Goal: Task Accomplishment & Management: Complete application form

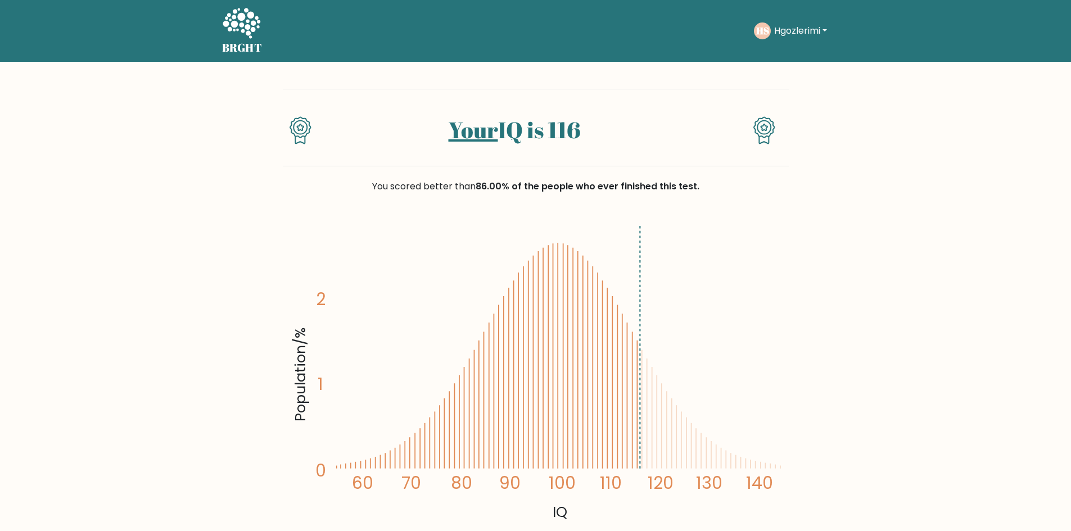
click at [802, 29] on button "Hgozlerimi" at bounding box center [801, 31] width 60 height 15
click at [779, 106] on link "Logout" at bounding box center [798, 108] width 89 height 18
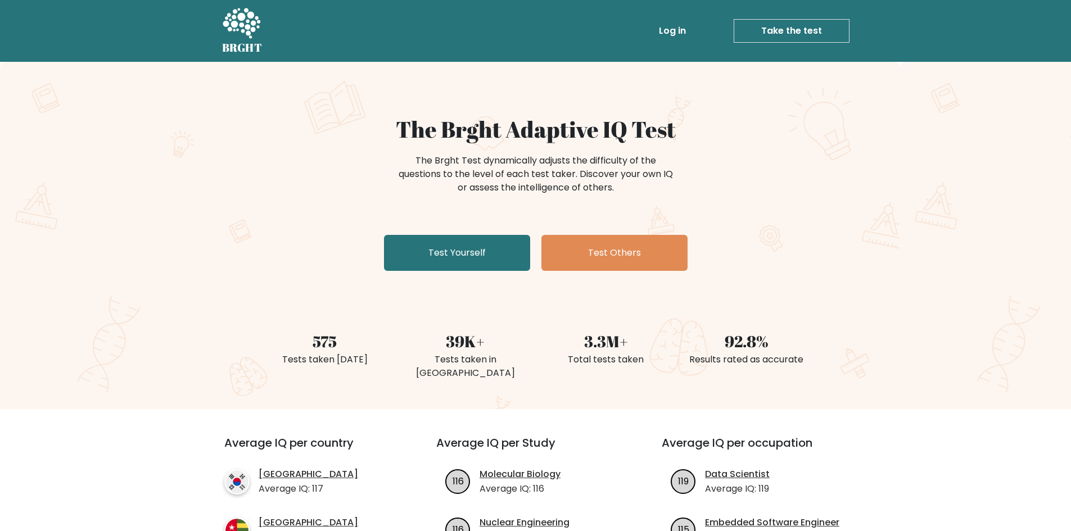
click at [683, 28] on link "Log in" at bounding box center [672, 31] width 36 height 22
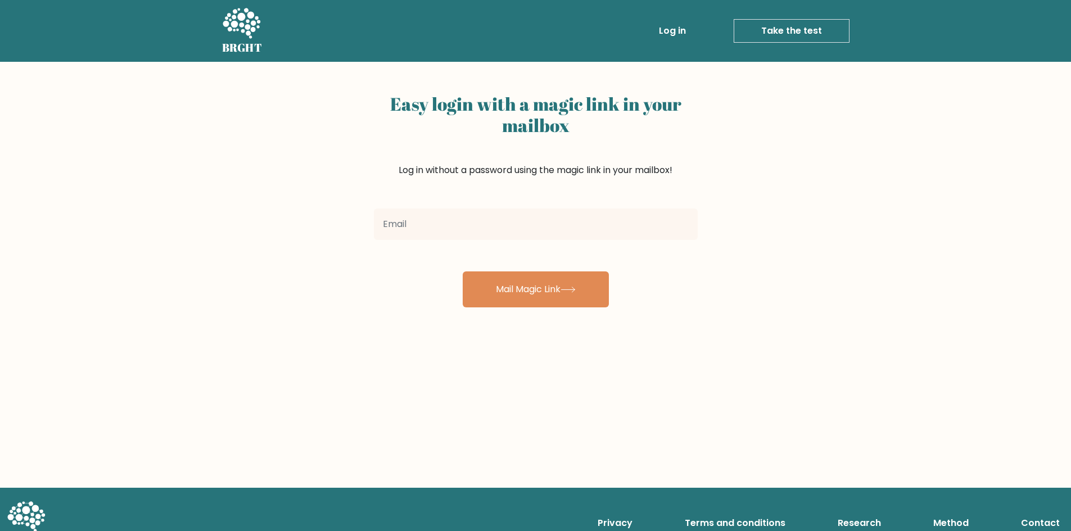
click at [777, 27] on link "Take the test" at bounding box center [791, 31] width 116 height 24
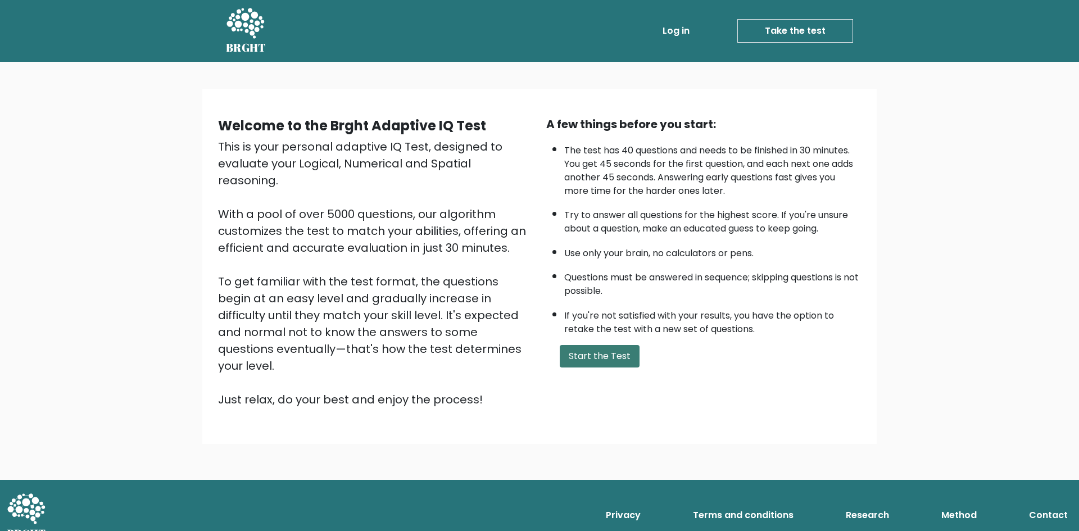
click at [600, 356] on button "Start the Test" at bounding box center [600, 356] width 80 height 22
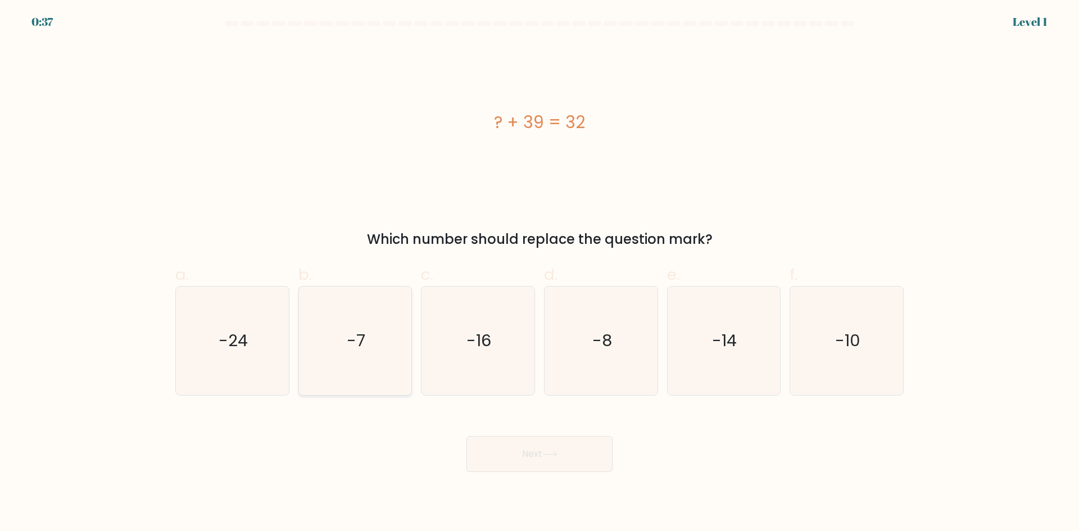
click at [360, 329] on icon "-7" at bounding box center [355, 341] width 108 height 108
click at [540, 273] on input "b. -7" at bounding box center [540, 269] width 1 height 7
radio input "true"
click at [548, 438] on button "Next" at bounding box center [539, 454] width 146 height 36
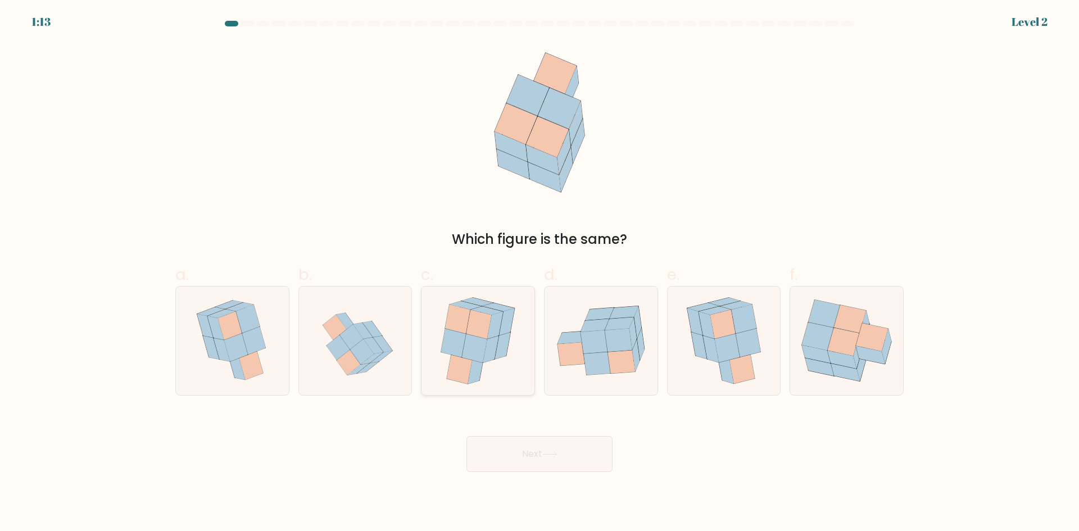
click at [488, 333] on icon at bounding box center [478, 324] width 25 height 29
click at [540, 273] on input "c." at bounding box center [540, 269] width 1 height 7
radio input "true"
click at [545, 454] on button "Next" at bounding box center [539, 454] width 146 height 36
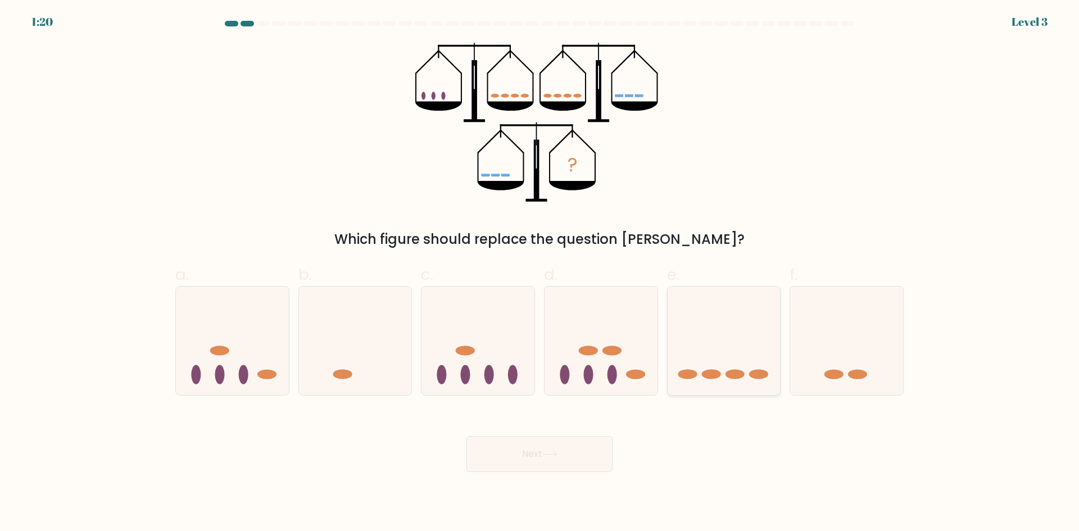
click at [753, 376] on ellipse at bounding box center [758, 375] width 19 height 10
click at [540, 273] on input "e." at bounding box center [540, 269] width 1 height 7
radio input "true"
click at [544, 460] on button "Next" at bounding box center [539, 454] width 146 height 36
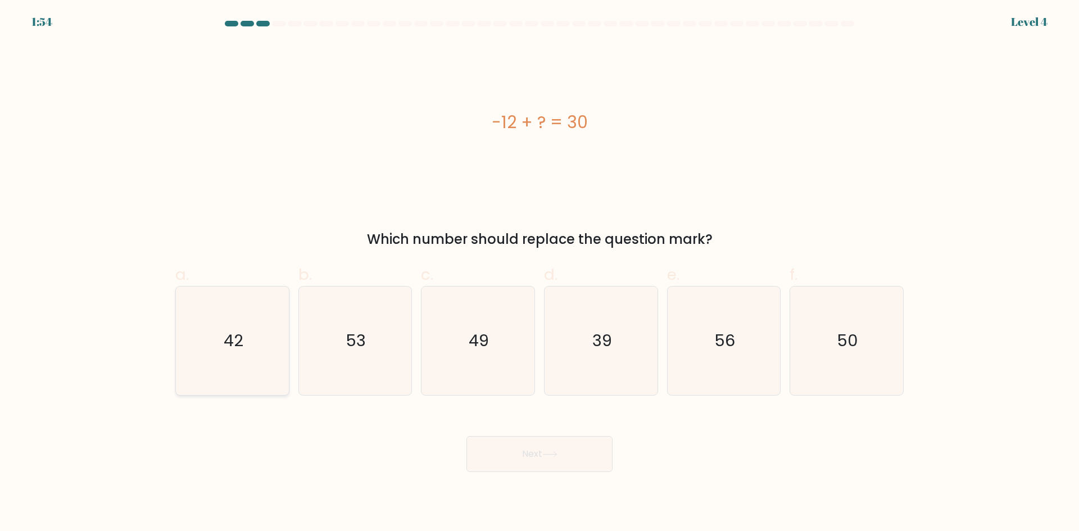
click at [224, 329] on text "42" at bounding box center [234, 340] width 20 height 22
click at [540, 273] on input "a. 42" at bounding box center [540, 269] width 1 height 7
radio input "true"
click at [558, 447] on button "Next" at bounding box center [539, 454] width 146 height 36
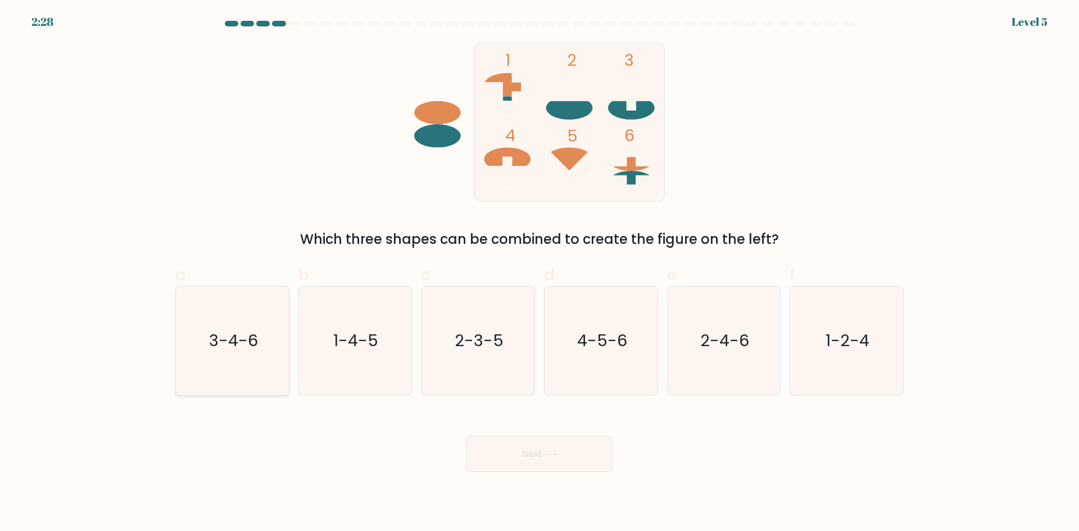
click at [222, 329] on icon "3-4-6" at bounding box center [232, 341] width 108 height 108
click at [540, 273] on input "a. 3-4-6" at bounding box center [540, 269] width 1 height 7
radio input "true"
click at [556, 469] on button "Next" at bounding box center [539, 454] width 146 height 36
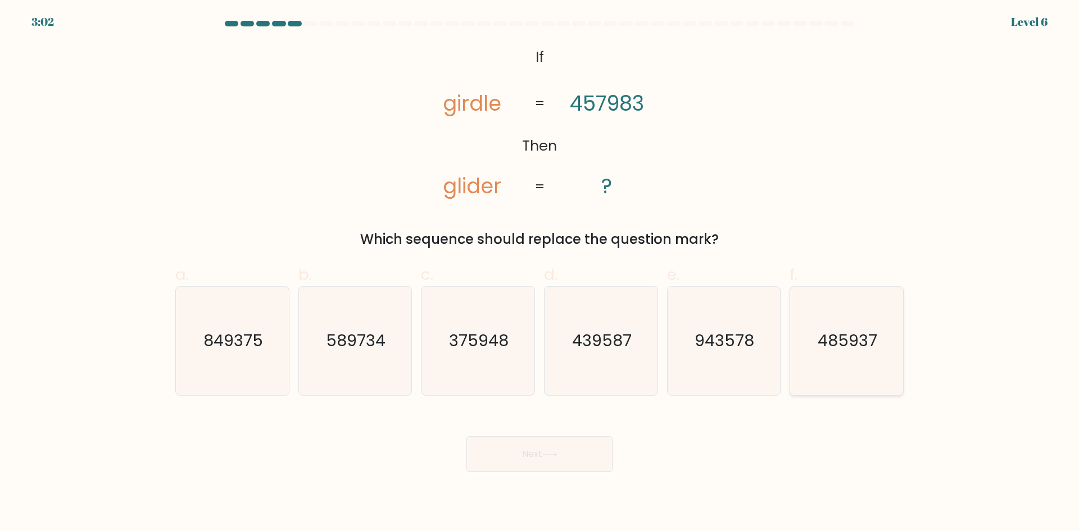
click at [840, 351] on text "485937" at bounding box center [848, 340] width 60 height 22
click at [540, 273] on input "f. 485937" at bounding box center [540, 269] width 1 height 7
radio input "true"
click at [510, 458] on button "Next" at bounding box center [539, 454] width 146 height 36
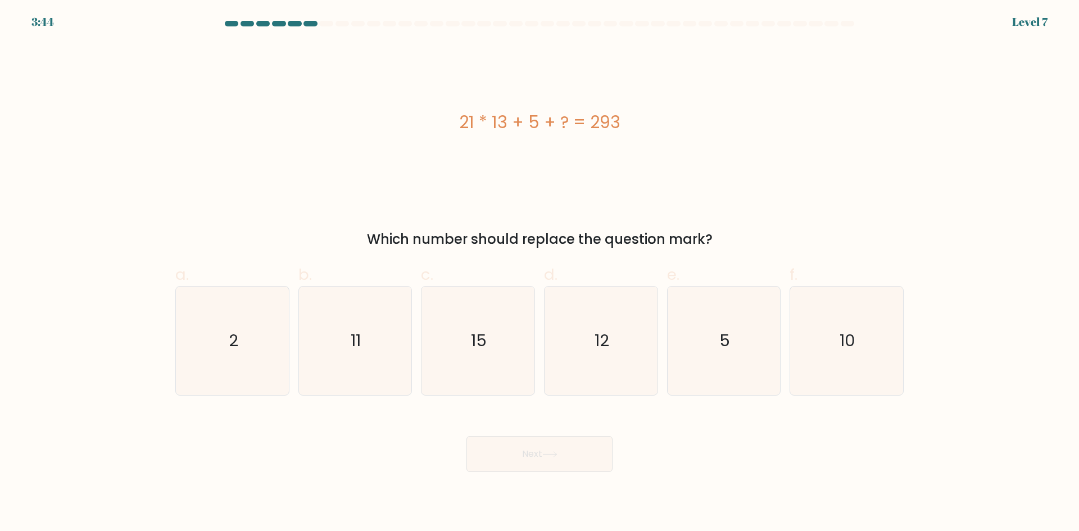
drag, startPoint x: 418, startPoint y: 238, endPoint x: 756, endPoint y: 231, distance: 339.0
click at [756, 231] on div "Which number should replace the question mark?" at bounding box center [539, 239] width 715 height 20
click at [769, 217] on div "21 * 13 + 5 + ? = 293 Which number should replace the question mark?" at bounding box center [540, 146] width 742 height 207
click at [505, 339] on icon "15" at bounding box center [478, 341] width 108 height 108
click at [540, 273] on input "c. 15" at bounding box center [540, 269] width 1 height 7
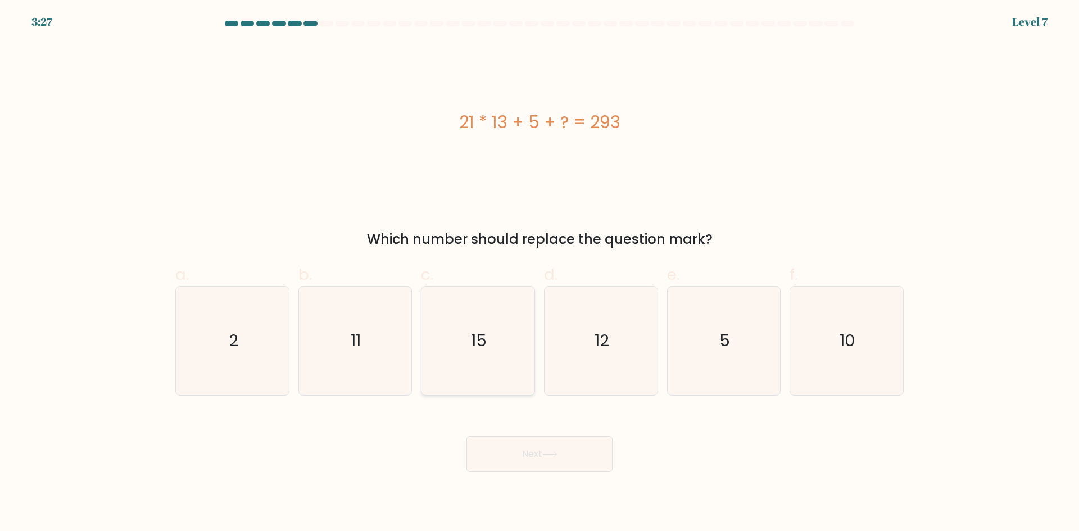
radio input "true"
click at [550, 465] on button "Next" at bounding box center [539, 454] width 146 height 36
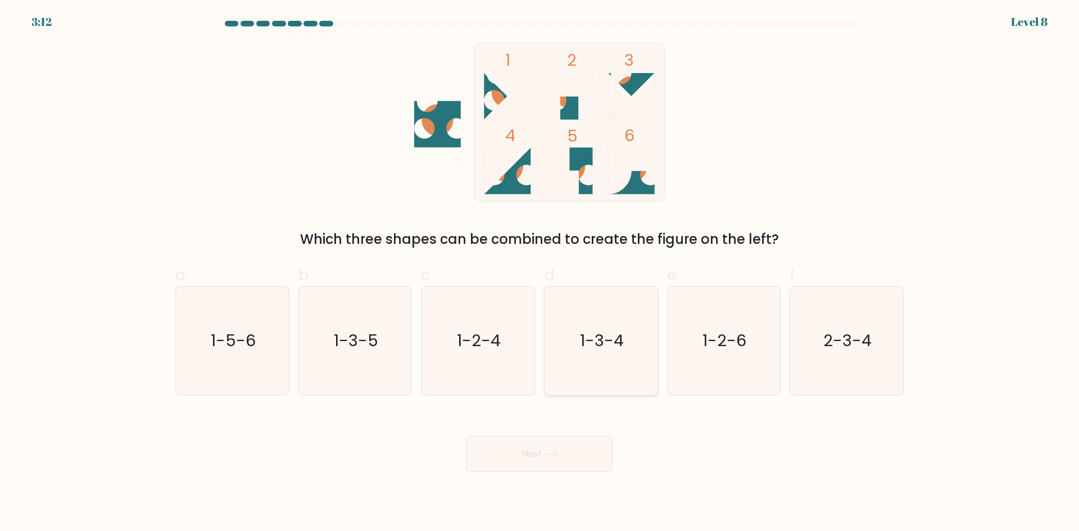
click at [617, 299] on icon "1-3-4" at bounding box center [601, 341] width 108 height 108
click at [540, 273] on input "d. 1-3-4" at bounding box center [540, 269] width 1 height 7
radio input "true"
click at [538, 459] on button "Next" at bounding box center [539, 454] width 146 height 36
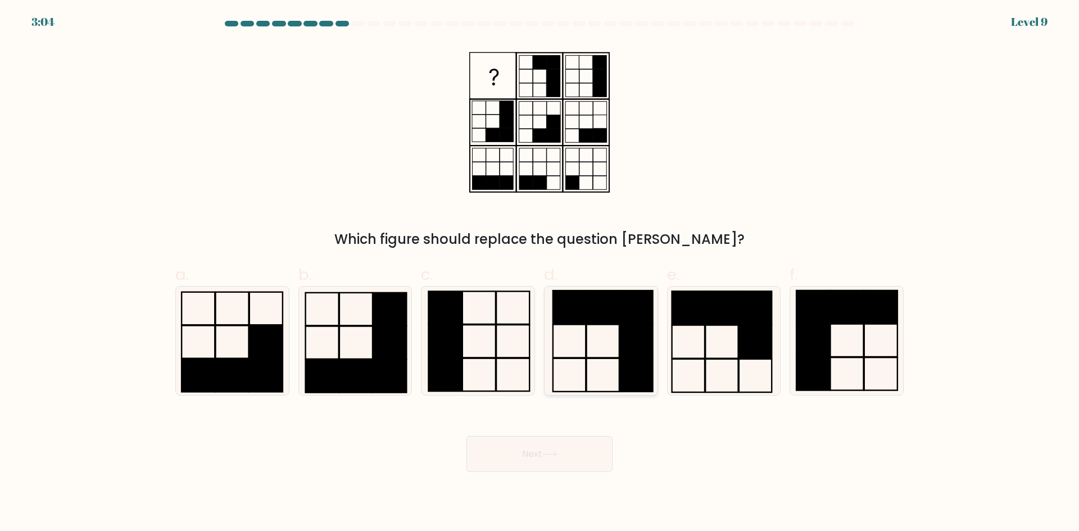
click at [622, 331] on rect at bounding box center [636, 340] width 33 height 33
click at [540, 273] on input "d." at bounding box center [540, 269] width 1 height 7
radio input "true"
click at [550, 456] on icon at bounding box center [549, 454] width 15 height 6
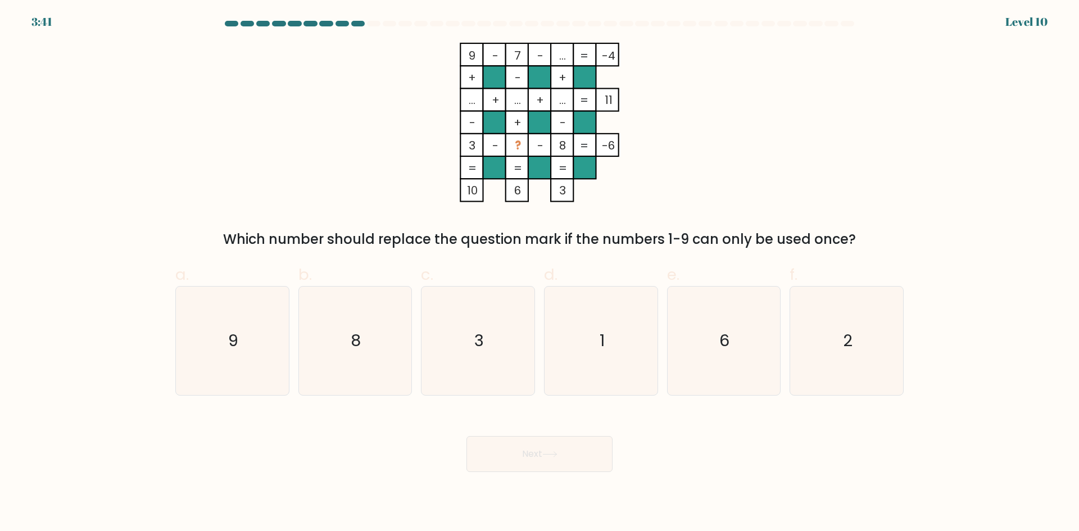
drag, startPoint x: 217, startPoint y: 230, endPoint x: 940, endPoint y: 241, distance: 722.3
click at [940, 241] on form at bounding box center [539, 246] width 1079 height 451
click at [475, 103] on tspan "..." at bounding box center [472, 100] width 7 height 16
click at [562, 56] on tspan "..." at bounding box center [562, 56] width 7 height 16
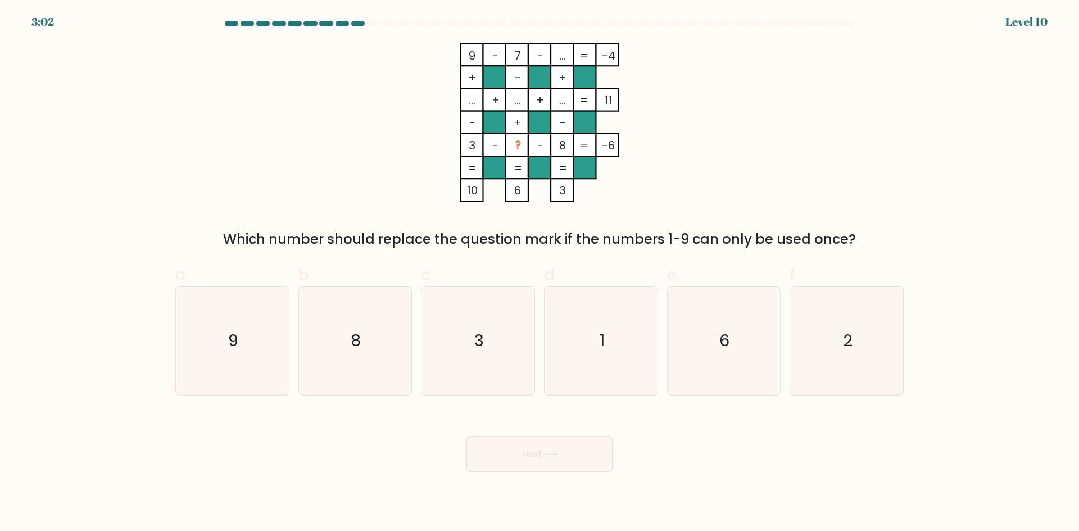
click at [470, 143] on tspan "3" at bounding box center [472, 146] width 7 height 16
click at [560, 146] on tspan "8" at bounding box center [562, 146] width 7 height 16
click at [862, 337] on icon "2" at bounding box center [846, 341] width 108 height 108
click at [540, 273] on input "f. 2" at bounding box center [540, 269] width 1 height 7
radio input "true"
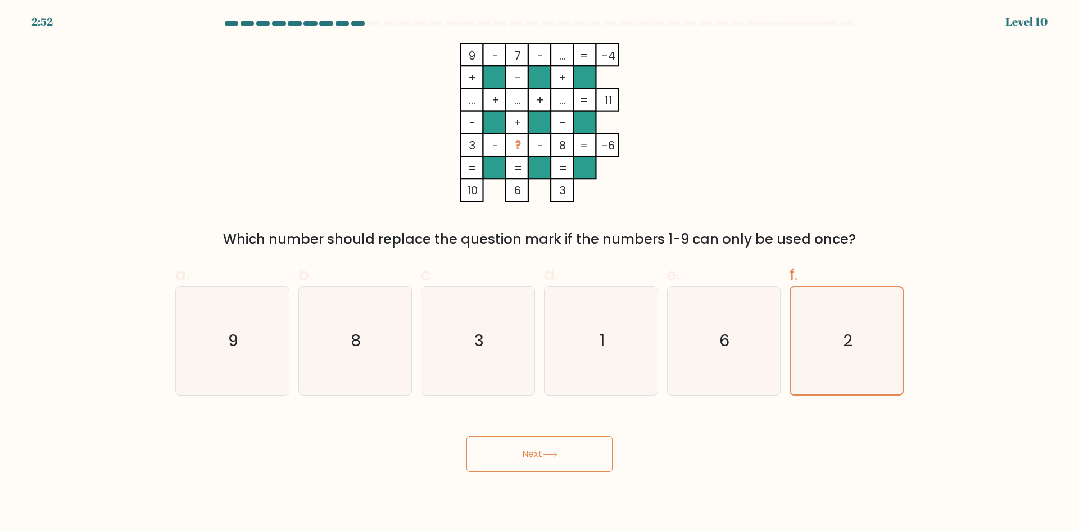
click at [529, 449] on button "Next" at bounding box center [539, 454] width 146 height 36
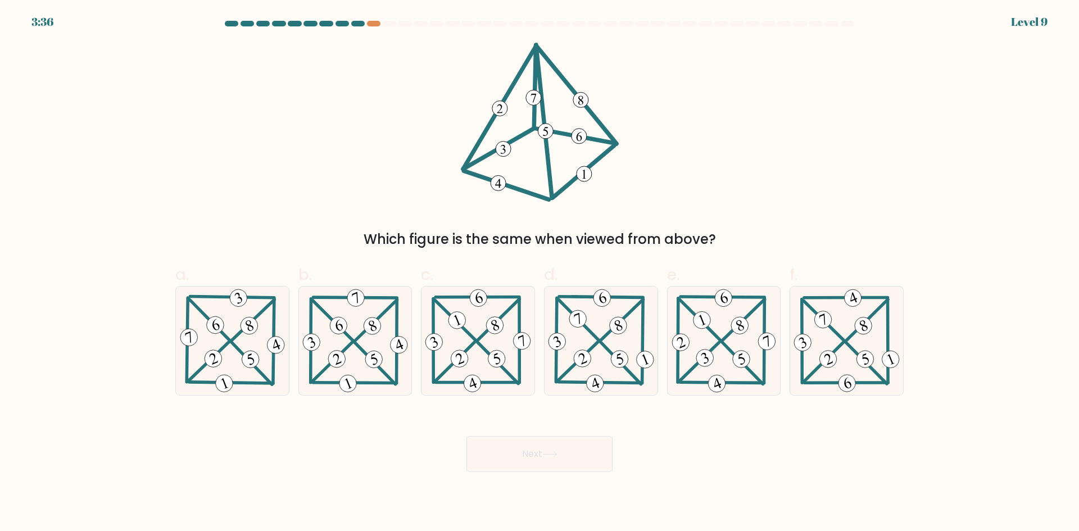
drag, startPoint x: 382, startPoint y: 235, endPoint x: 764, endPoint y: 230, distance: 382.2
click at [764, 230] on div "Which figure is the same when viewed from above?" at bounding box center [539, 239] width 715 height 20
click at [782, 221] on div "Which figure is the same when viewed from above?" at bounding box center [540, 146] width 742 height 207
click at [597, 371] on icon at bounding box center [601, 341] width 111 height 108
click at [540, 273] on input "d." at bounding box center [540, 269] width 1 height 7
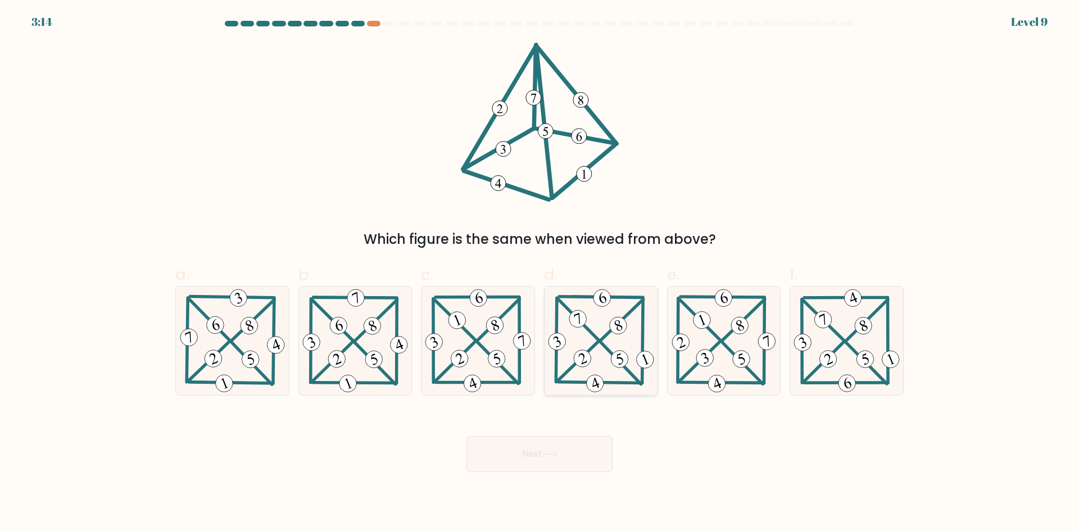
radio input "true"
click at [561, 461] on button "Next" at bounding box center [539, 454] width 146 height 36
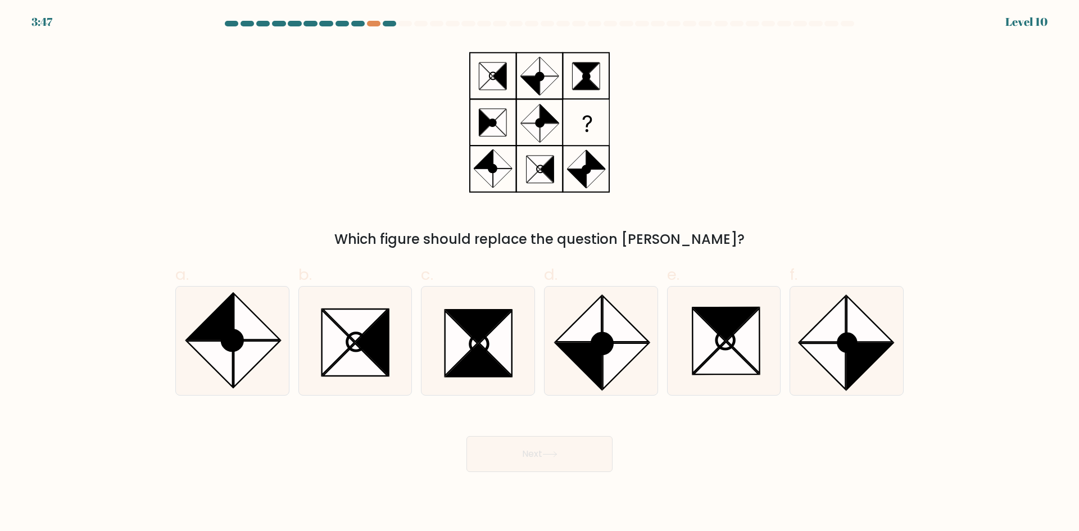
drag, startPoint x: 461, startPoint y: 236, endPoint x: 741, endPoint y: 216, distance: 280.6
click at [735, 216] on div "Which figure should replace the question [PERSON_NAME]?" at bounding box center [540, 146] width 742 height 207
click at [745, 213] on div "Which figure should replace the question [PERSON_NAME]?" at bounding box center [540, 146] width 742 height 207
click at [478, 367] on icon at bounding box center [478, 360] width 65 height 33
click at [540, 273] on input "c." at bounding box center [540, 269] width 1 height 7
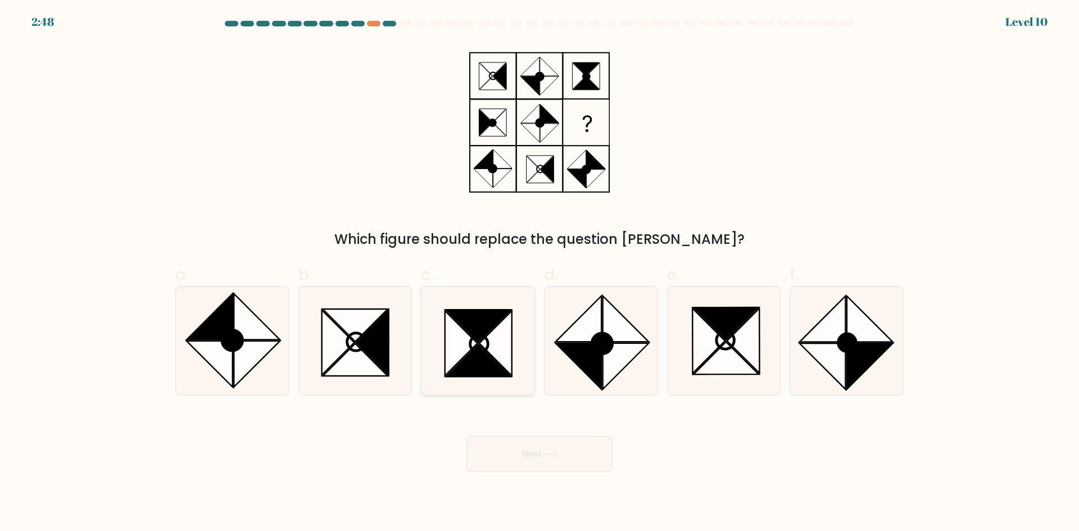
radio input "true"
click at [533, 454] on button "Next" at bounding box center [539, 454] width 146 height 36
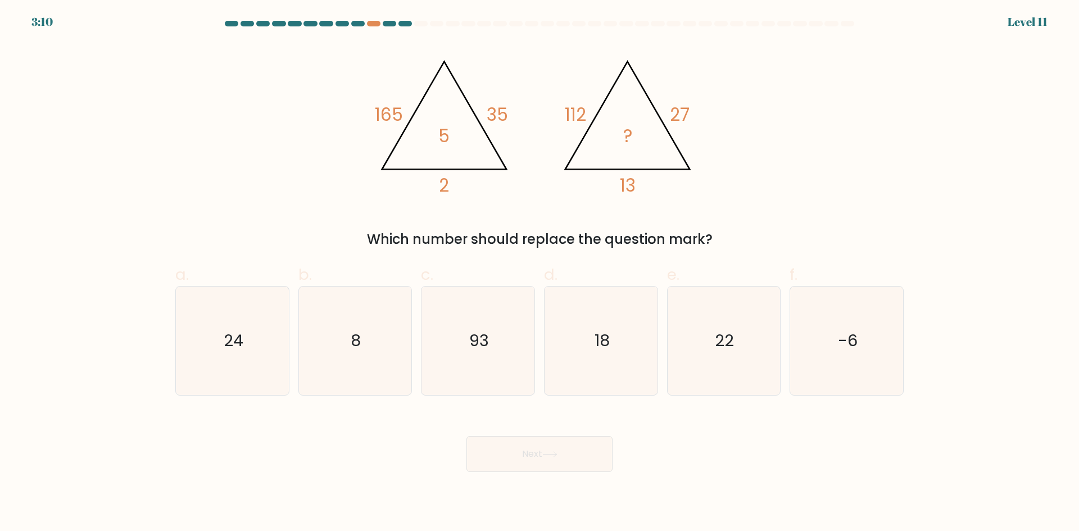
click at [487, 121] on tspan "35" at bounding box center [497, 114] width 21 height 25
click at [507, 116] on tspan "35" at bounding box center [497, 114] width 21 height 25
click at [489, 115] on tspan "35" at bounding box center [497, 114] width 21 height 25
drag, startPoint x: 671, startPoint y: 106, endPoint x: 705, endPoint y: 108, distance: 33.8
click at [701, 108] on icon "@import url('[URL][DOMAIN_NAME]); 165 35 2 5 @import url('[URL][DOMAIN_NAME]); …" at bounding box center [539, 123] width 337 height 160
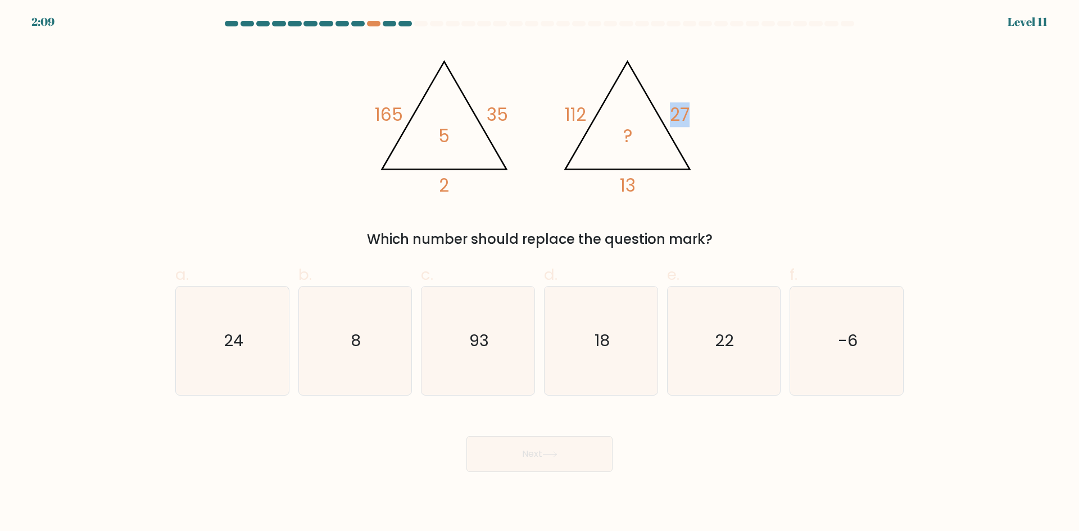
click at [733, 154] on div "@import url('[URL][DOMAIN_NAME]); 165 35 2 5 @import url('[URL][DOMAIN_NAME]); …" at bounding box center [540, 146] width 742 height 207
click at [353, 339] on text "8" at bounding box center [356, 340] width 10 height 22
click at [540, 273] on input "b. 8" at bounding box center [540, 269] width 1 height 7
radio input "true"
click at [541, 456] on button "Next" at bounding box center [539, 454] width 146 height 36
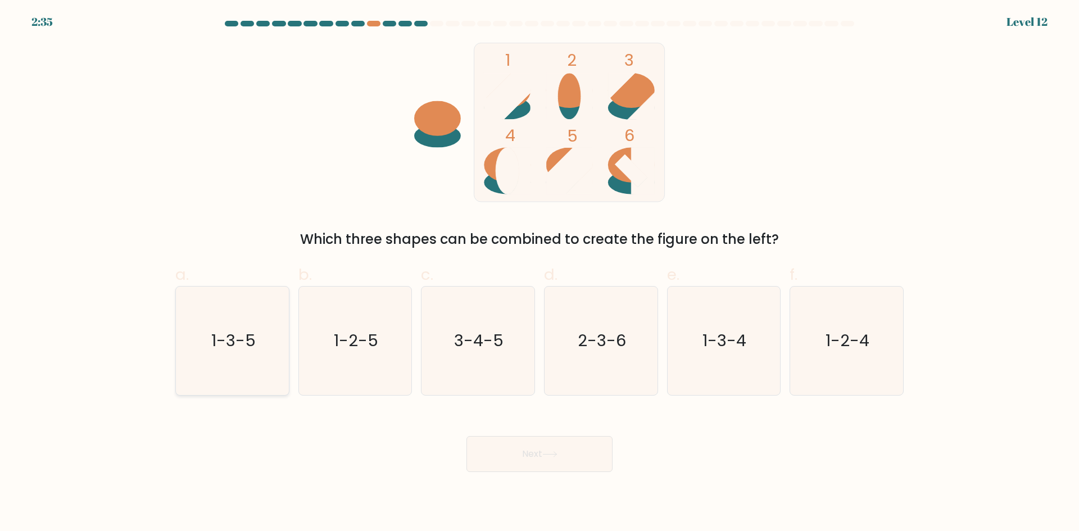
click at [227, 343] on text "1-3-5" at bounding box center [233, 340] width 44 height 22
click at [540, 273] on input "a. 1-3-5" at bounding box center [540, 269] width 1 height 7
radio input "true"
drag, startPoint x: 528, startPoint y: 446, endPoint x: 547, endPoint y: 468, distance: 29.1
click at [528, 446] on button "Next" at bounding box center [539, 454] width 146 height 36
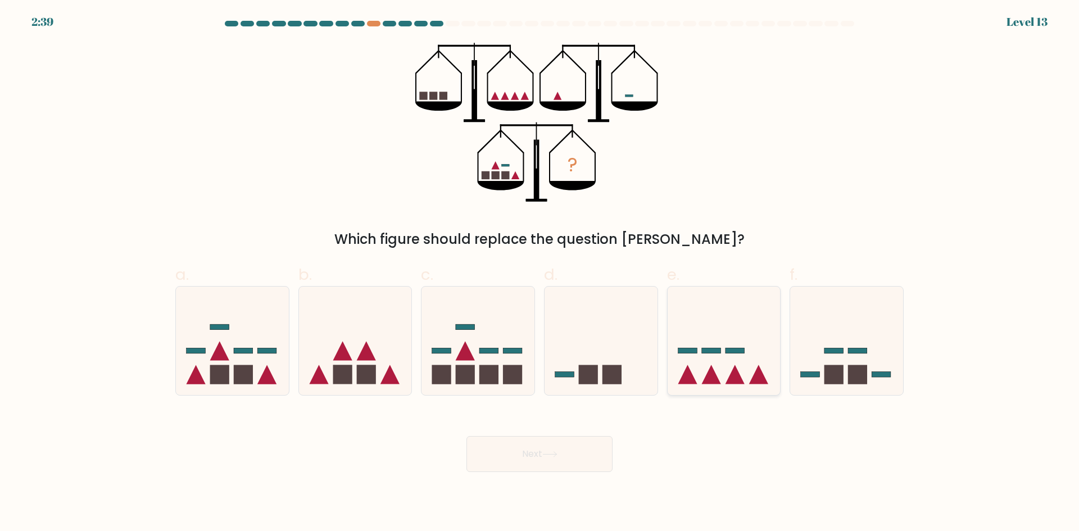
click at [690, 341] on icon at bounding box center [724, 340] width 113 height 93
click at [540, 273] on input "e." at bounding box center [540, 269] width 1 height 7
radio input "true"
click at [554, 455] on icon at bounding box center [549, 454] width 15 height 6
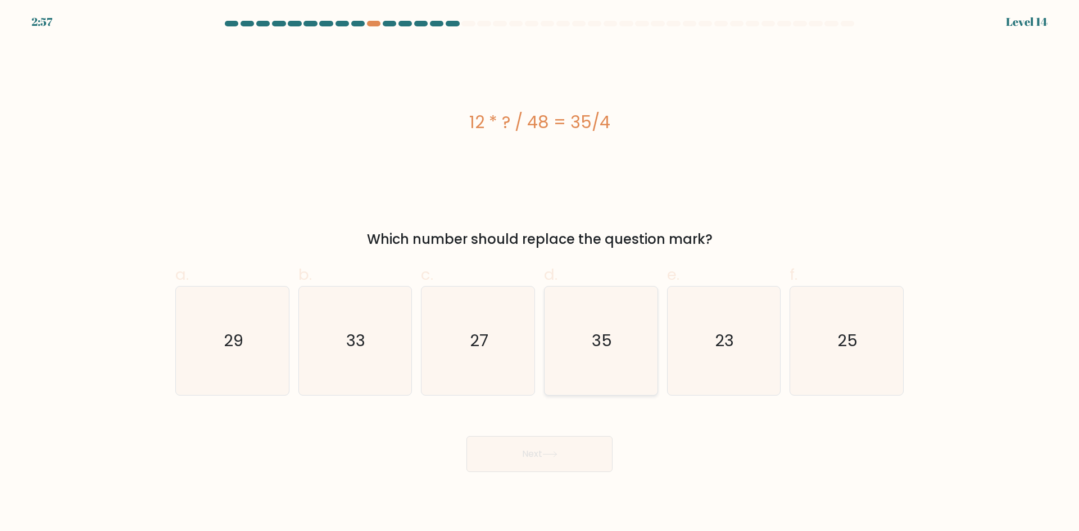
click at [629, 337] on icon "35" at bounding box center [601, 341] width 108 height 108
click at [540, 273] on input "d. 35" at bounding box center [540, 269] width 1 height 7
radio input "true"
click at [491, 452] on button "Next" at bounding box center [539, 454] width 146 height 36
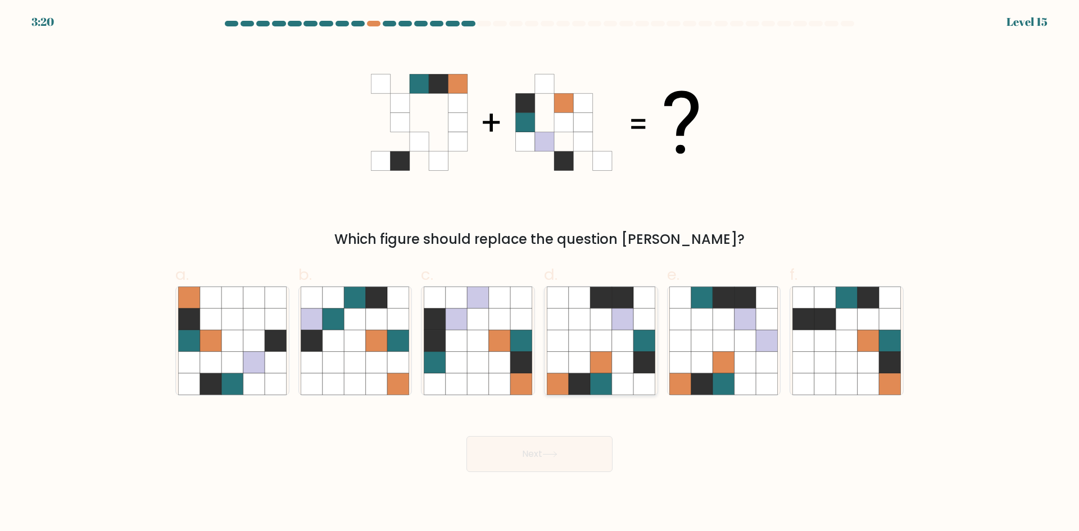
click at [617, 302] on icon at bounding box center [622, 297] width 21 height 21
click at [540, 273] on input "d." at bounding box center [540, 269] width 1 height 7
radio input "true"
click at [562, 460] on button "Next" at bounding box center [539, 454] width 146 height 36
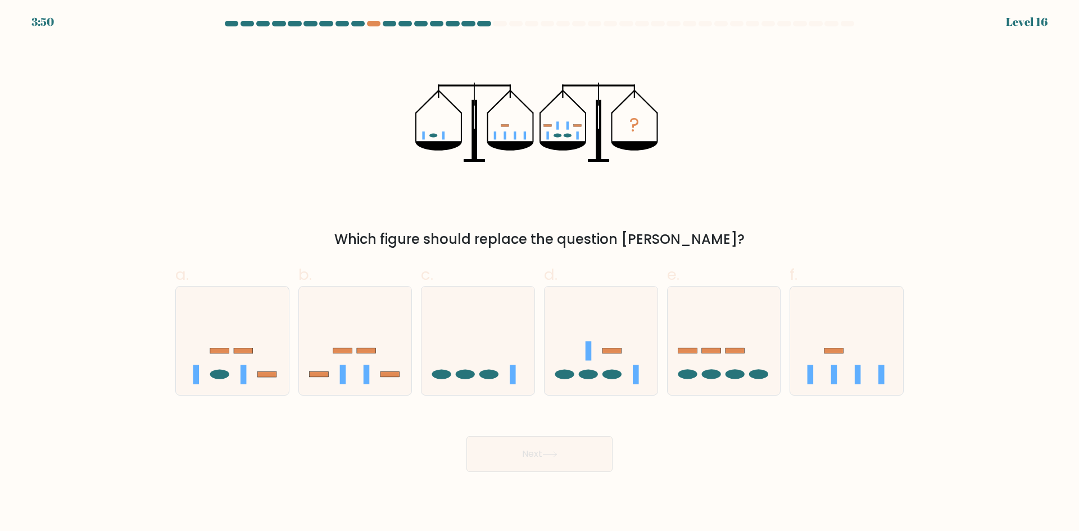
drag, startPoint x: 361, startPoint y: 229, endPoint x: 872, endPoint y: 221, distance: 510.4
click at [872, 221] on div "? Which figure should replace the question mark?" at bounding box center [540, 146] width 742 height 207
click at [869, 221] on div "? Which figure should replace the question mark?" at bounding box center [540, 146] width 742 height 207
click at [601, 359] on icon at bounding box center [601, 340] width 113 height 93
click at [540, 273] on input "d." at bounding box center [540, 269] width 1 height 7
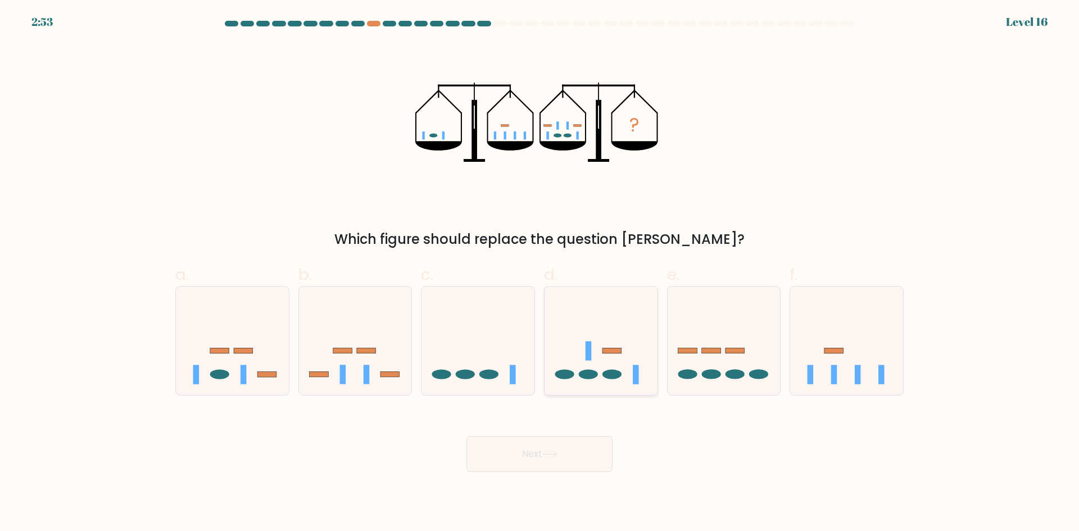
radio input "true"
click at [542, 463] on button "Next" at bounding box center [539, 454] width 146 height 36
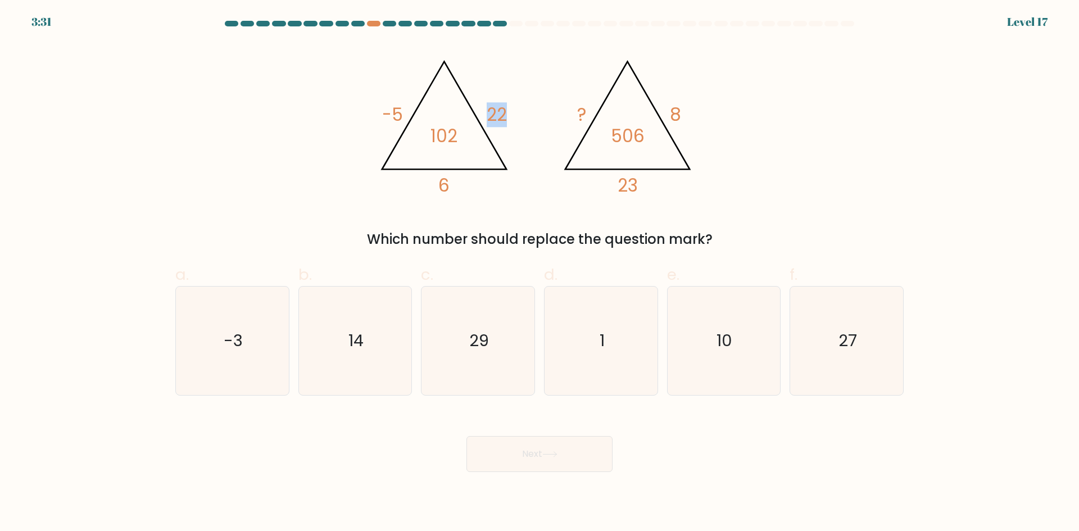
drag, startPoint x: 488, startPoint y: 102, endPoint x: 529, endPoint y: 105, distance: 40.6
click at [527, 105] on icon "@import url('[URL][DOMAIN_NAME]); -5 22 6 102 @import url('[URL][DOMAIN_NAME]);…" at bounding box center [539, 123] width 337 height 160
click at [549, 77] on icon "@import url('[URL][DOMAIN_NAME]); -5 22 6 102 @import url('[URL][DOMAIN_NAME]);…" at bounding box center [539, 123] width 337 height 160
drag, startPoint x: 378, startPoint y: 112, endPoint x: 455, endPoint y: 105, distance: 77.9
click at [411, 110] on icon "@import url('[URL][DOMAIN_NAME]); -5 22 6 102 @import url('[URL][DOMAIN_NAME]);…" at bounding box center [539, 123] width 337 height 160
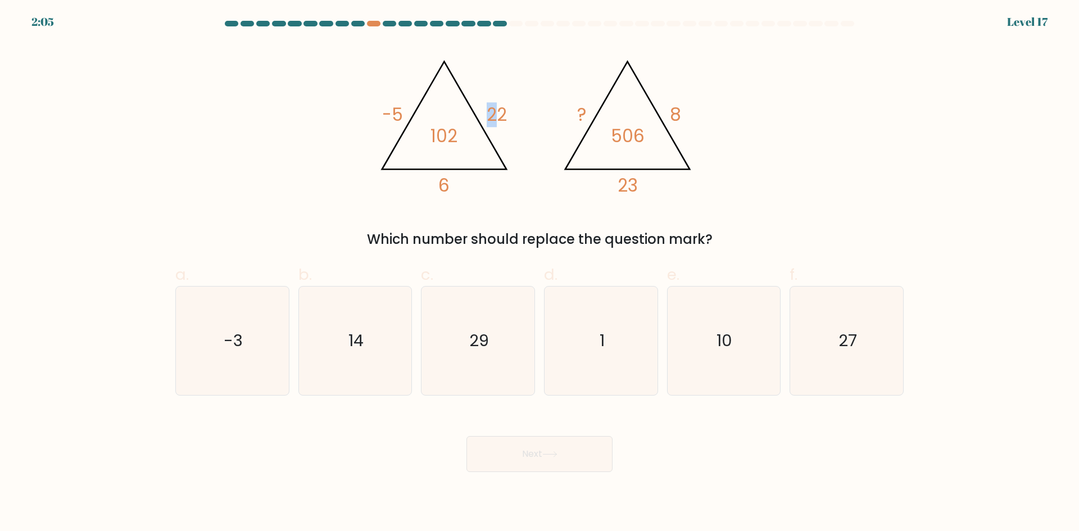
drag, startPoint x: 488, startPoint y: 111, endPoint x: 540, endPoint y: 114, distance: 52.3
click at [513, 114] on icon "@import url('[URL][DOMAIN_NAME]); -5 22 6 102 @import url('[URL][DOMAIN_NAME]);…" at bounding box center [539, 123] width 337 height 160
click at [524, 158] on icon "@import url('[URL][DOMAIN_NAME]); -5 22 6 102 @import url('[URL][DOMAIN_NAME]);…" at bounding box center [539, 123] width 337 height 160
drag, startPoint x: 664, startPoint y: 110, endPoint x: 683, endPoint y: 112, distance: 19.2
click at [681, 112] on icon "@import url('[URL][DOMAIN_NAME]); -5 22 6 102 @import url('[URL][DOMAIN_NAME]);…" at bounding box center [539, 123] width 337 height 160
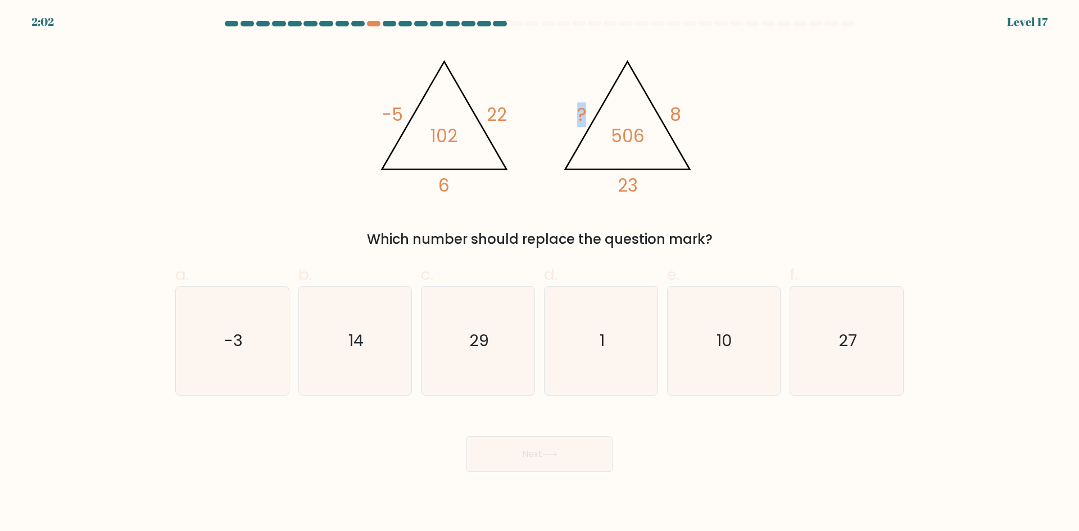
drag, startPoint x: 570, startPoint y: 111, endPoint x: 622, endPoint y: 120, distance: 52.4
click at [587, 115] on icon "@import url('[URL][DOMAIN_NAME]); -5 22 6 102 @import url('[URL][DOMAIN_NAME]);…" at bounding box center [539, 123] width 337 height 160
click at [786, 146] on div "@import url('[URL][DOMAIN_NAME]); -5 22 6 102 @import url('[URL][DOMAIN_NAME]);…" at bounding box center [540, 146] width 742 height 207
drag, startPoint x: 667, startPoint y: 105, endPoint x: 691, endPoint y: 105, distance: 23.6
click at [691, 105] on icon "@import url('[URL][DOMAIN_NAME]); -5 22 6 102 @import url('[URL][DOMAIN_NAME]);…" at bounding box center [539, 123] width 337 height 160
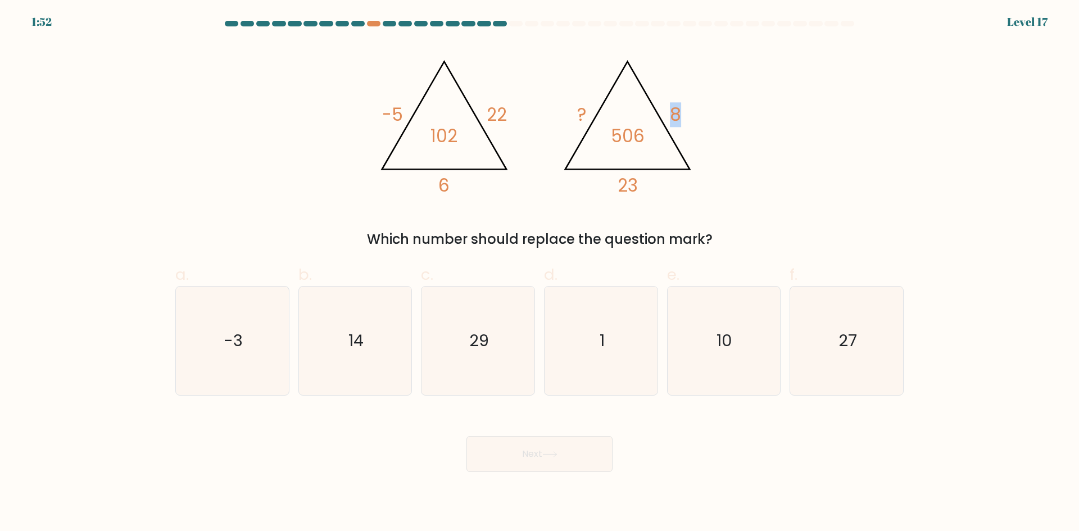
click at [809, 120] on div "@import url('[URL][DOMAIN_NAME]); -5 22 6 102 @import url('[URL][DOMAIN_NAME]);…" at bounding box center [540, 146] width 742 height 207
click at [345, 338] on icon "14" at bounding box center [355, 341] width 108 height 108
click at [540, 273] on input "b. 14" at bounding box center [540, 269] width 1 height 7
radio input "true"
click at [543, 451] on button "Next" at bounding box center [539, 454] width 146 height 36
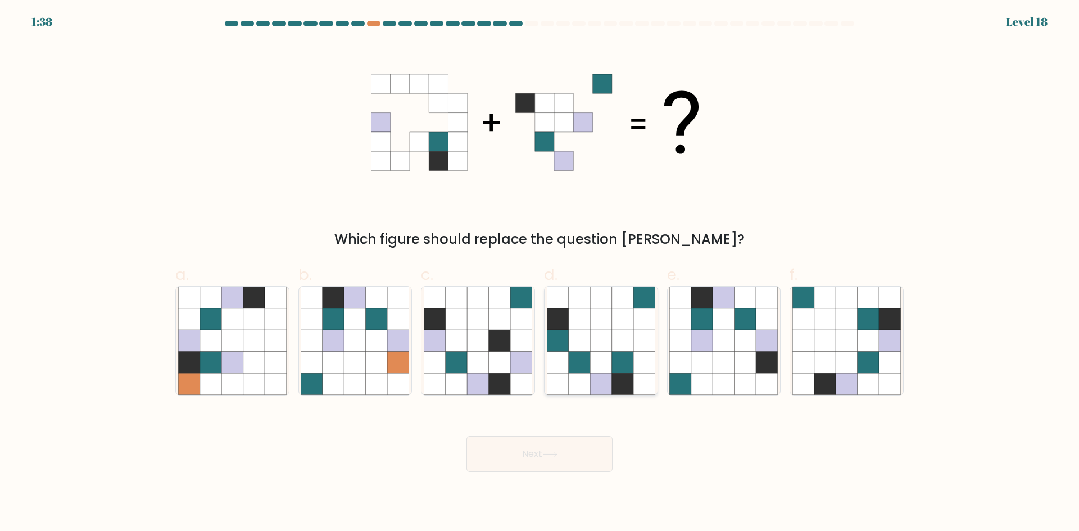
click at [626, 352] on icon at bounding box center [622, 362] width 21 height 21
click at [540, 273] on input "d." at bounding box center [540, 269] width 1 height 7
radio input "true"
click at [697, 331] on icon at bounding box center [701, 340] width 21 height 21
click at [540, 273] on input "e." at bounding box center [540, 269] width 1 height 7
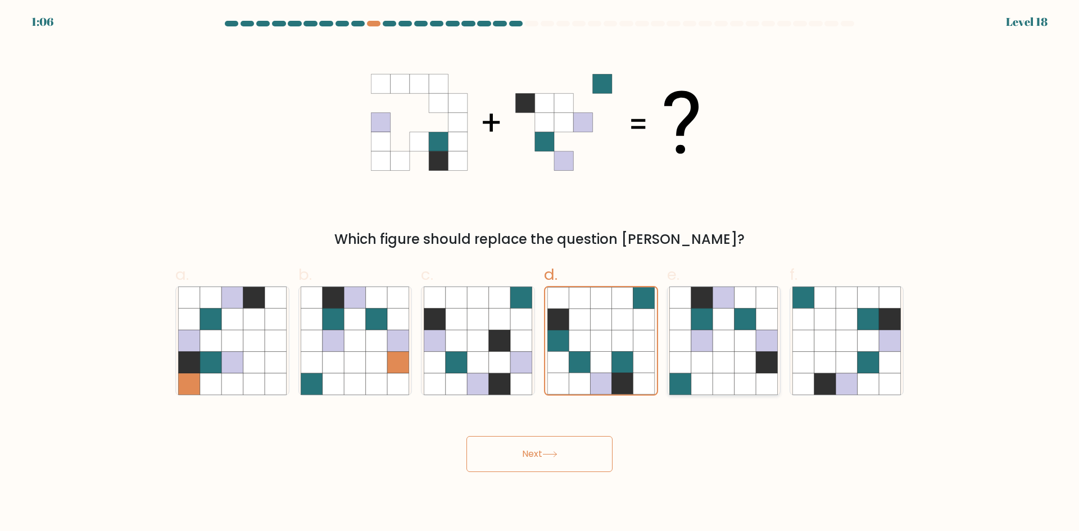
radio input "true"
click at [557, 456] on icon at bounding box center [549, 454] width 15 height 6
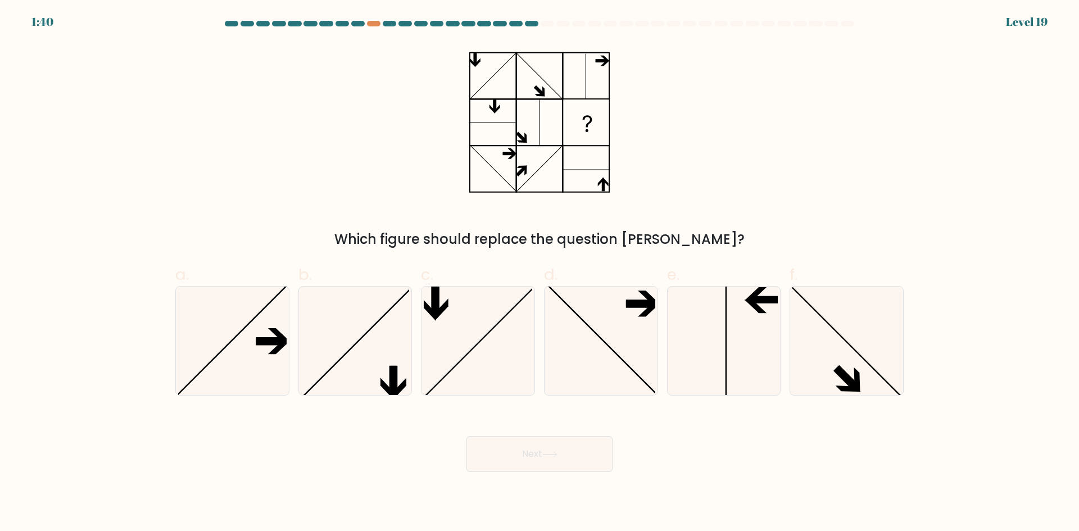
drag, startPoint x: 367, startPoint y: 219, endPoint x: 921, endPoint y: 239, distance: 553.9
click at [921, 239] on form at bounding box center [539, 246] width 1079 height 451
click at [894, 225] on div "Which figure should replace the question [PERSON_NAME]?" at bounding box center [540, 146] width 742 height 207
click at [732, 146] on div "Which figure should replace the question [PERSON_NAME]?" at bounding box center [540, 146] width 742 height 207
click at [703, 338] on icon at bounding box center [723, 341] width 108 height 108
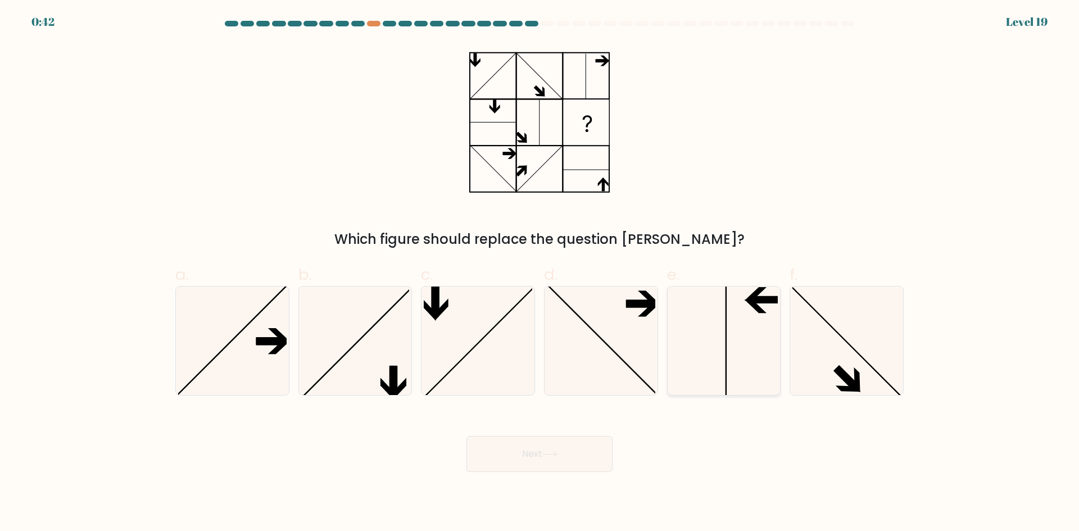
click at [540, 273] on input "e." at bounding box center [540, 269] width 1 height 7
radio input "true"
click at [528, 454] on button "Next" at bounding box center [539, 454] width 146 height 36
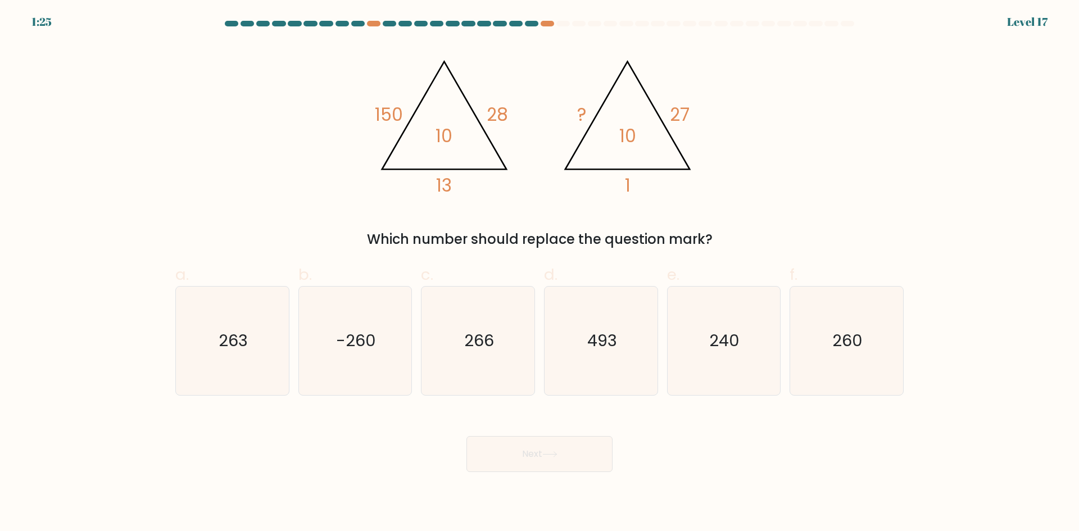
drag, startPoint x: 324, startPoint y: 242, endPoint x: 862, endPoint y: 239, distance: 538.4
click at [862, 239] on div "Which number should replace the question mark?" at bounding box center [539, 239] width 715 height 20
click at [828, 217] on div "@import url('[URL][DOMAIN_NAME]); 150 28 13 10 @import url('[URL][DOMAIN_NAME])…" at bounding box center [540, 146] width 742 height 207
drag, startPoint x: 459, startPoint y: 185, endPoint x: 483, endPoint y: 190, distance: 25.2
click at [465, 187] on icon "@import url('[URL][DOMAIN_NAME]); 150 28 13 10 @import url('[URL][DOMAIN_NAME])…" at bounding box center [539, 123] width 337 height 160
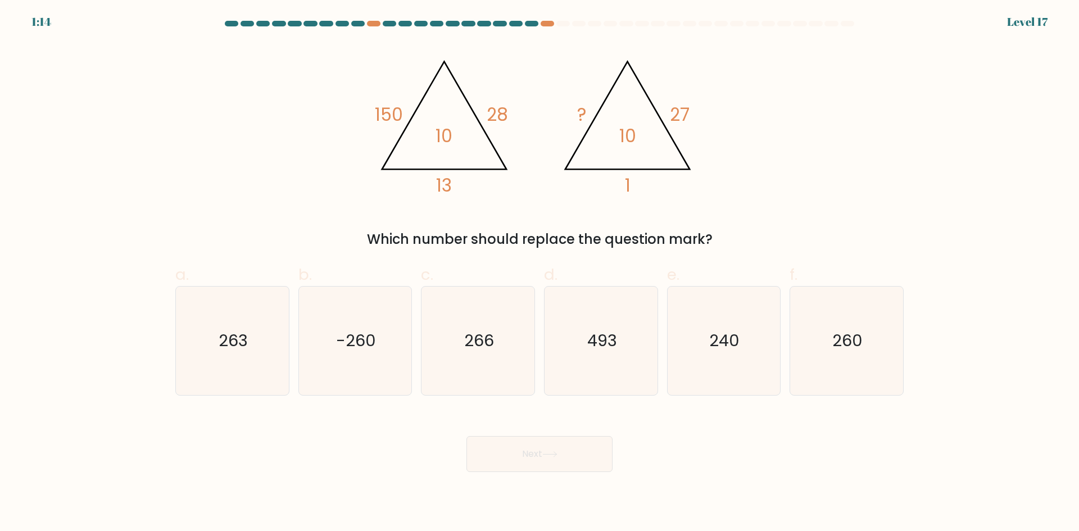
click at [524, 195] on icon "@import url('[URL][DOMAIN_NAME]); 150 28 13 10 @import url('[URL][DOMAIN_NAME])…" at bounding box center [539, 123] width 337 height 160
drag, startPoint x: 488, startPoint y: 110, endPoint x: 510, endPoint y: 112, distance: 22.5
click at [510, 112] on icon "@import url('[URL][DOMAIN_NAME]); 150 28 13 10 @import url('[URL][DOMAIN_NAME])…" at bounding box center [539, 123] width 337 height 160
click at [514, 196] on icon "@import url('[URL][DOMAIN_NAME]); 150 28 13 10 @import url('[URL][DOMAIN_NAME])…" at bounding box center [539, 123] width 337 height 160
drag, startPoint x: 612, startPoint y: 183, endPoint x: 698, endPoint y: 185, distance: 86.0
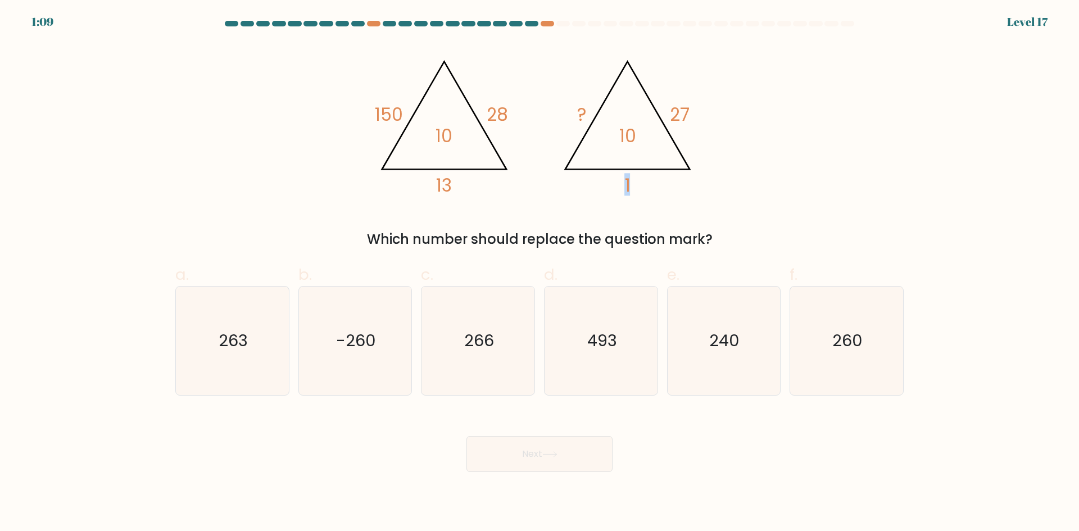
click at [695, 187] on icon "@import url('[URL][DOMAIN_NAME]); 150 28 13 10 @import url('[URL][DOMAIN_NAME])…" at bounding box center [539, 123] width 337 height 160
drag, startPoint x: 665, startPoint y: 114, endPoint x: 735, endPoint y: 123, distance: 69.8
click at [729, 123] on div "@import url('[URL][DOMAIN_NAME]); 150 28 13 10 @import url('[URL][DOMAIN_NAME])…" at bounding box center [540, 146] width 742 height 207
click at [802, 152] on div "@import url('[URL][DOMAIN_NAME]); 150 28 13 10 @import url('[URL][DOMAIN_NAME])…" at bounding box center [540, 146] width 742 height 207
click at [822, 334] on icon "260" at bounding box center [846, 341] width 108 height 108
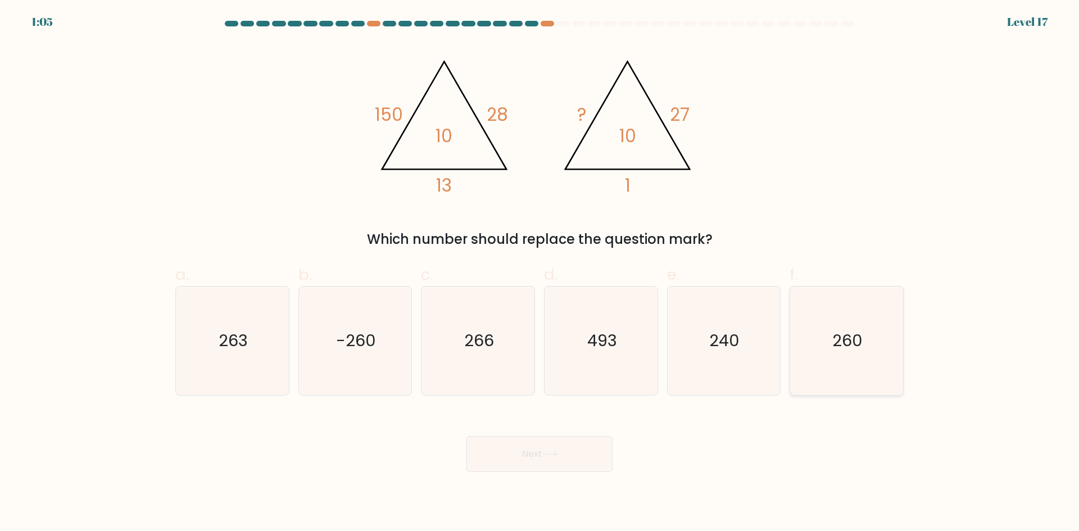
click at [540, 273] on input "f. 260" at bounding box center [540, 269] width 1 height 7
radio input "true"
click at [521, 460] on button "Next" at bounding box center [539, 454] width 146 height 36
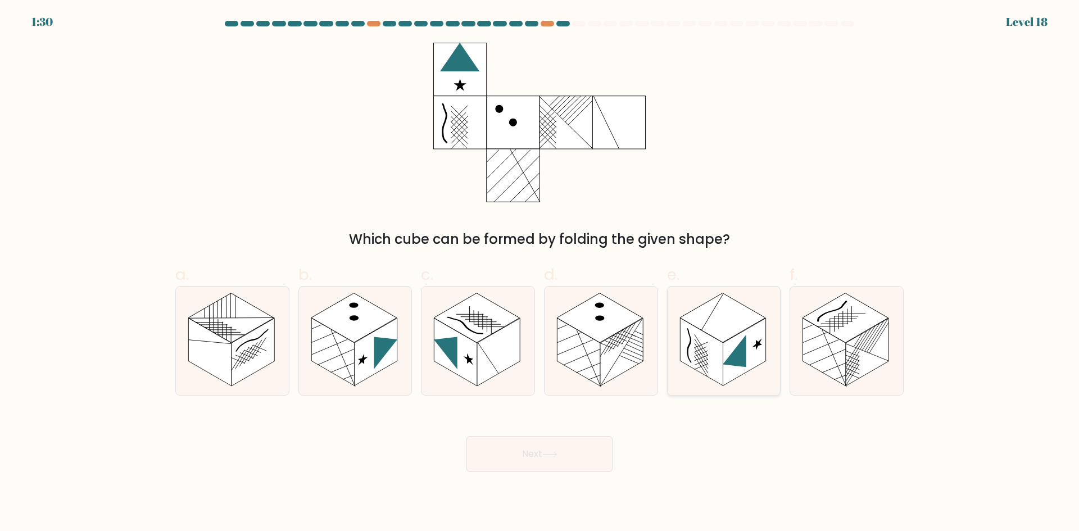
click at [759, 368] on icon at bounding box center [724, 341] width 113 height 108
click at [540, 273] on input "e." at bounding box center [540, 269] width 1 height 7
radio input "true"
click at [534, 457] on button "Next" at bounding box center [539, 454] width 146 height 36
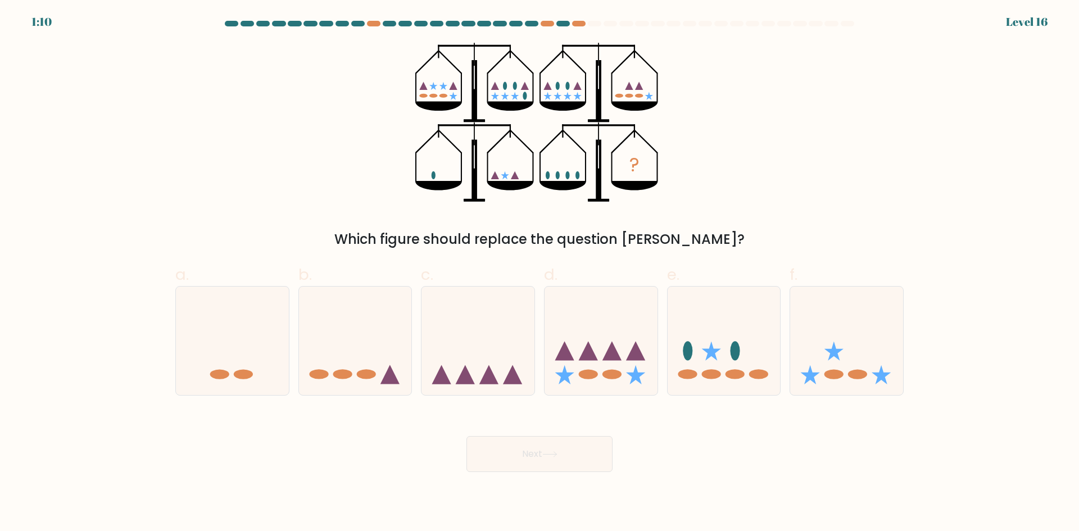
drag, startPoint x: 492, startPoint y: 352, endPoint x: 505, endPoint y: 414, distance: 62.6
click at [492, 354] on icon at bounding box center [478, 340] width 113 height 93
click at [540, 273] on input "c." at bounding box center [540, 269] width 1 height 7
radio input "true"
click at [538, 454] on button "Next" at bounding box center [539, 454] width 146 height 36
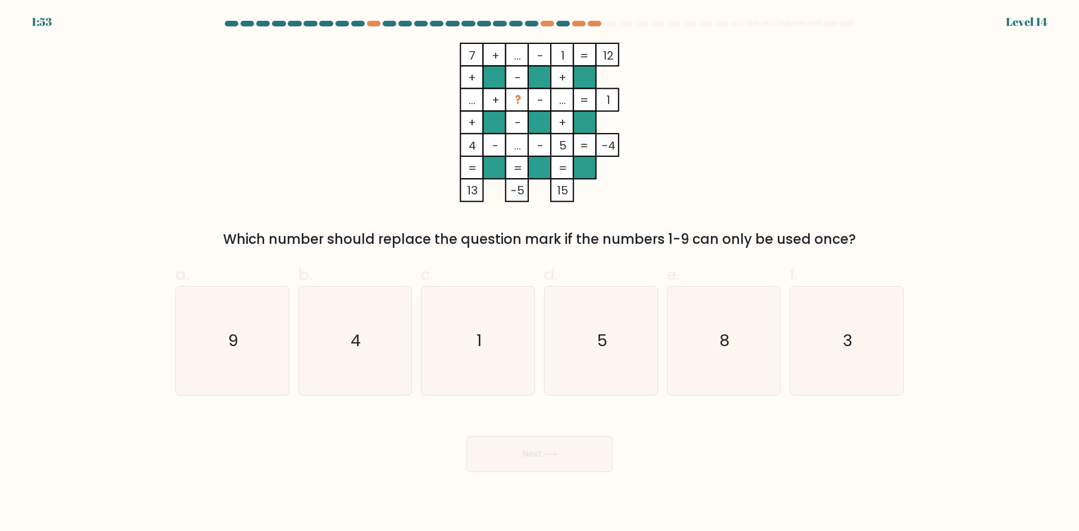
drag, startPoint x: 382, startPoint y: 245, endPoint x: 987, endPoint y: 248, distance: 605.8
click at [987, 248] on form at bounding box center [539, 246] width 1079 height 451
click at [983, 248] on form at bounding box center [539, 246] width 1079 height 451
drag, startPoint x: 1052, startPoint y: 67, endPoint x: 677, endPoint y: 42, distance: 376.2
click at [1036, 67] on form at bounding box center [539, 246] width 1079 height 451
